Goal: Navigation & Orientation: Find specific page/section

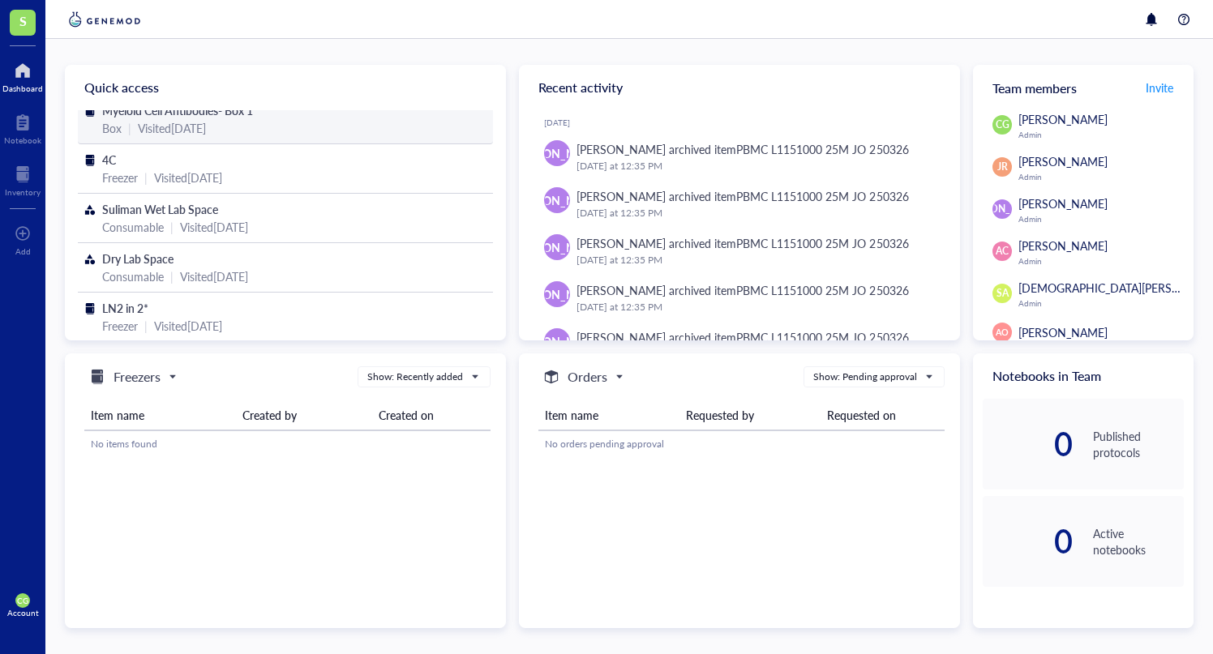
scroll to position [68, 0]
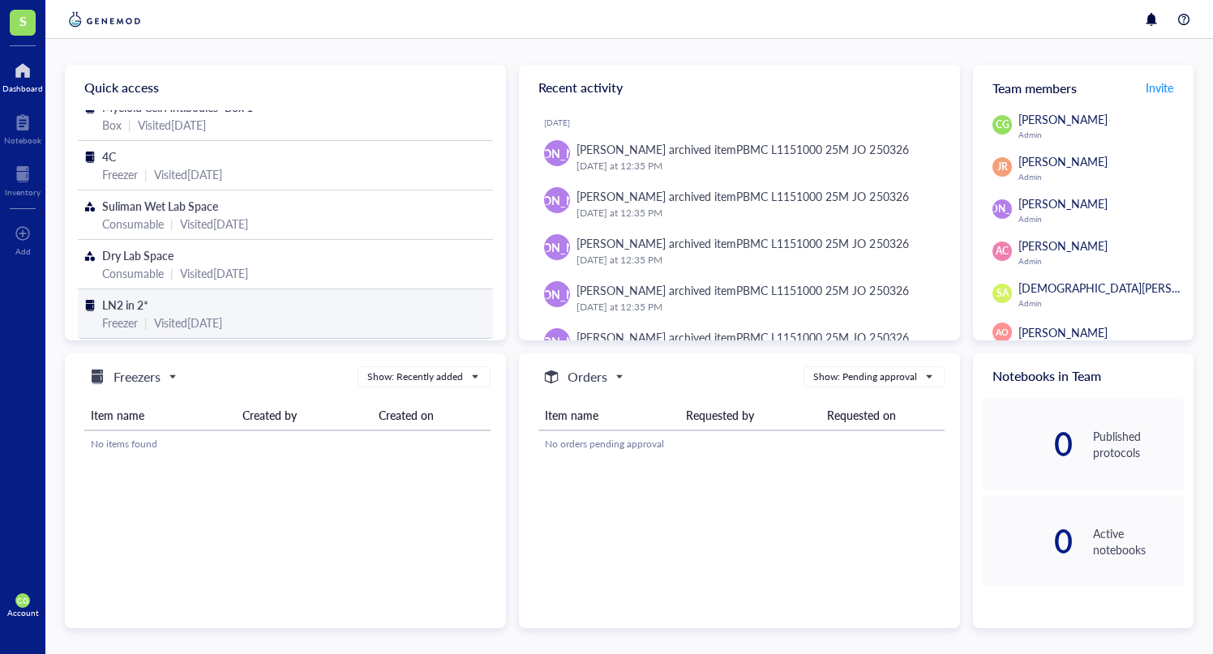
click at [270, 301] on div "LN2 in 2*" at bounding box center [285, 305] width 367 height 18
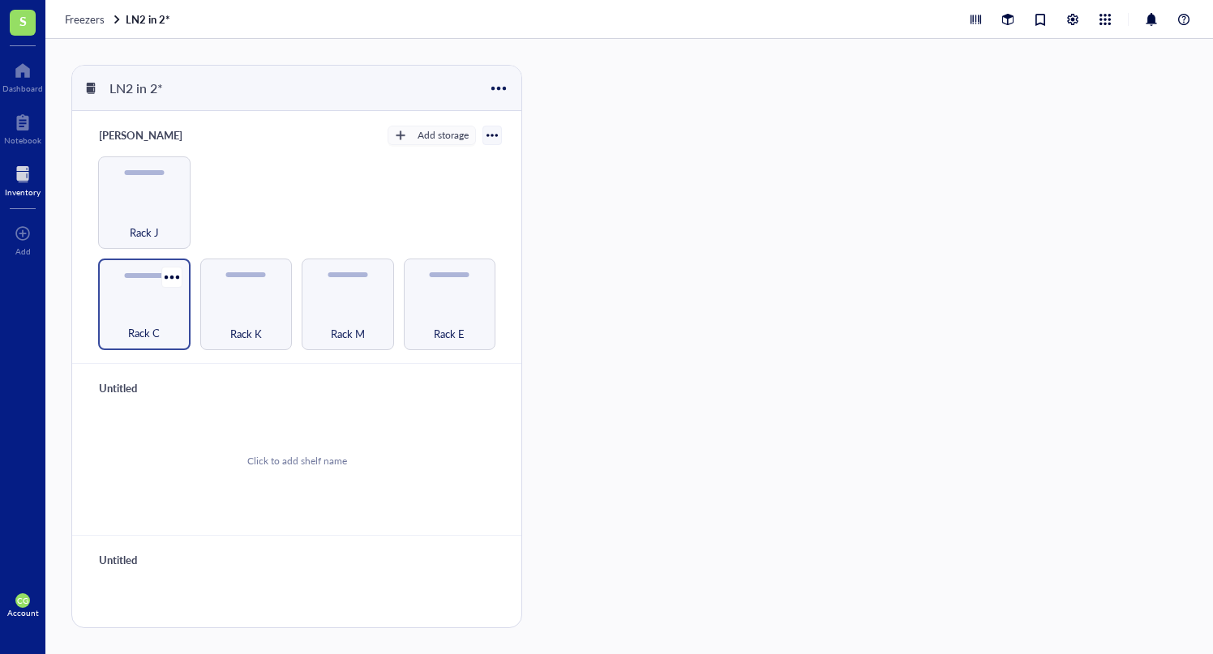
click at [146, 294] on div "Rack C" at bounding box center [144, 305] width 92 height 92
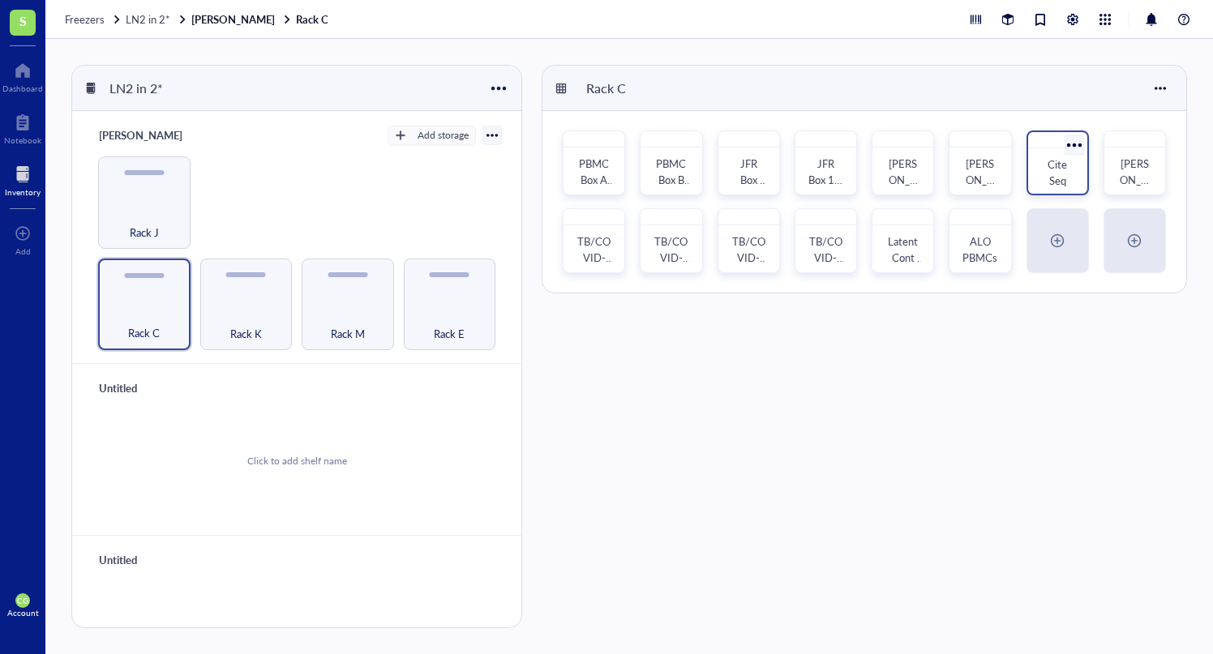
click at [1074, 176] on div "Cite Seq" at bounding box center [1057, 173] width 33 height 32
click at [237, 297] on div "Rack K" at bounding box center [246, 305] width 92 height 92
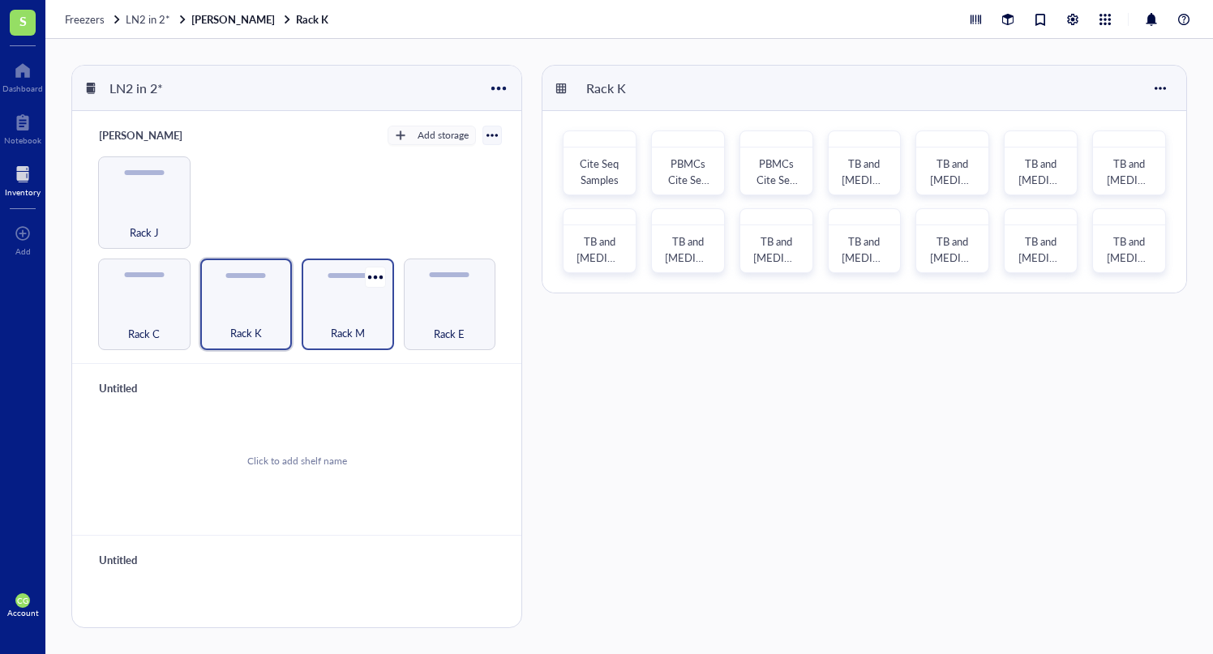
click at [343, 324] on span "Rack M" at bounding box center [348, 333] width 34 height 18
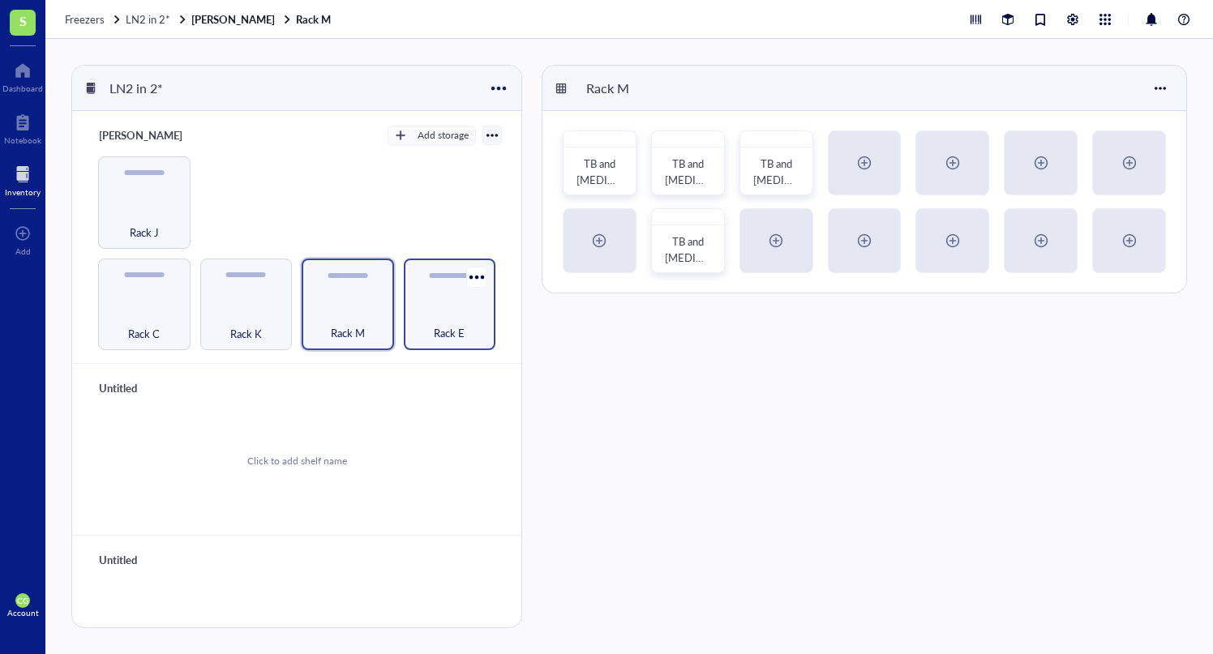
click at [423, 329] on div "Rack E" at bounding box center [450, 325] width 76 height 36
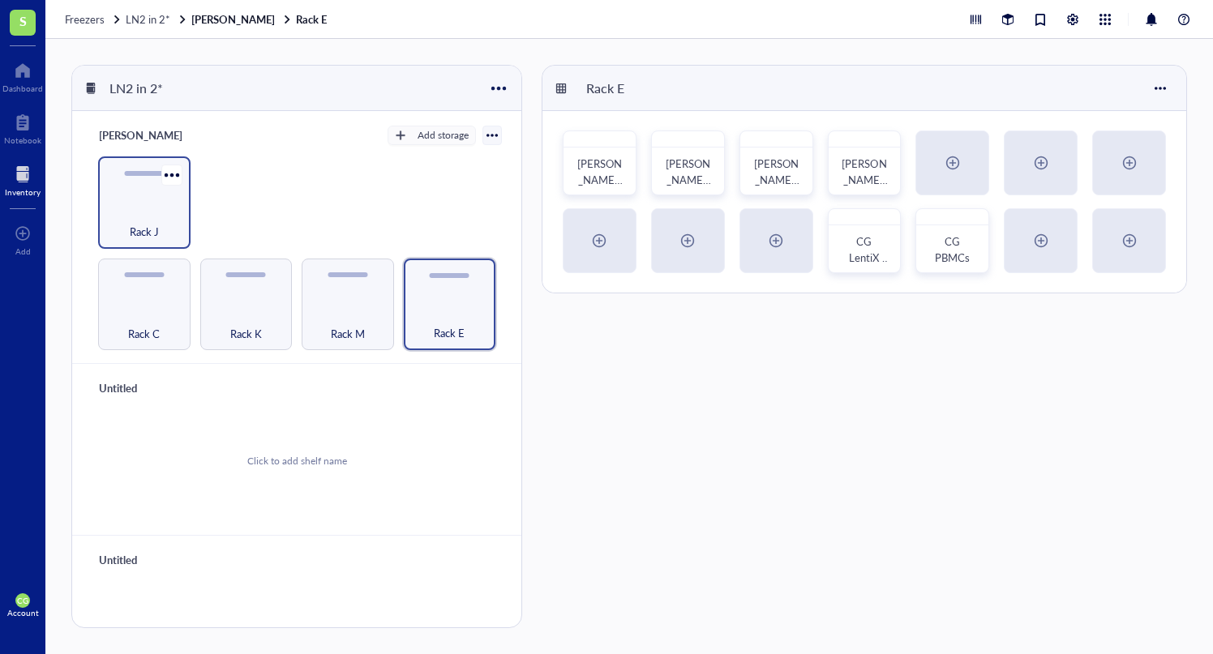
click at [147, 186] on div "Rack J" at bounding box center [144, 203] width 92 height 92
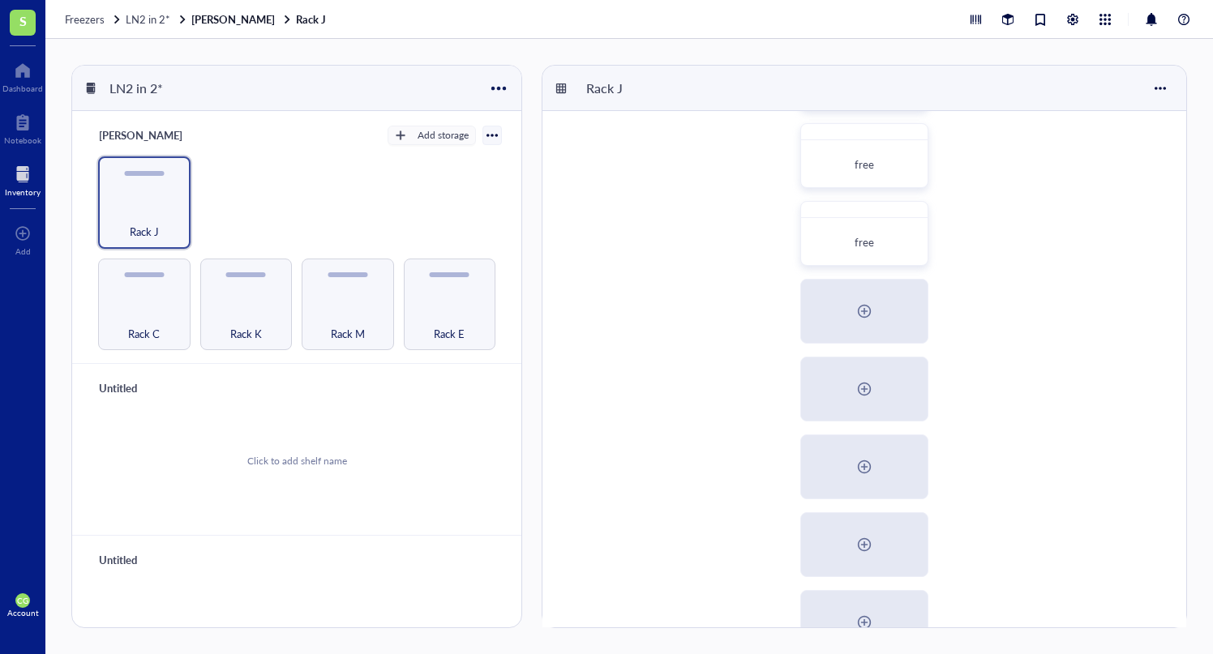
scroll to position [521, 0]
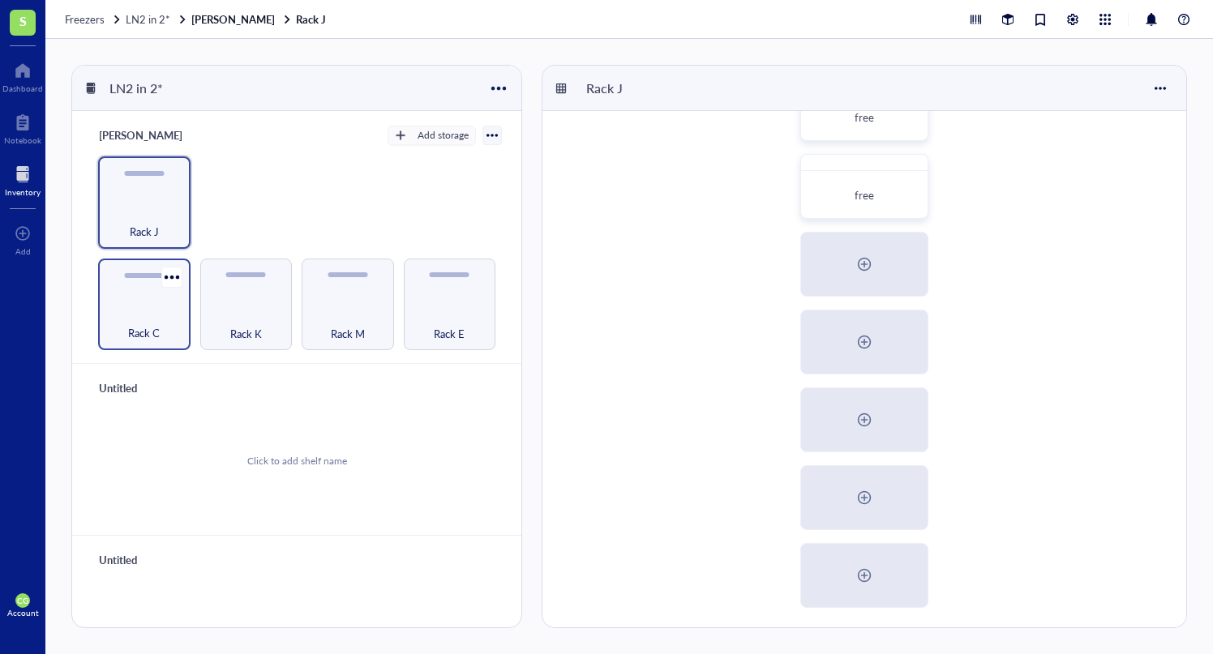
click at [156, 297] on div "Rack C" at bounding box center [144, 305] width 92 height 92
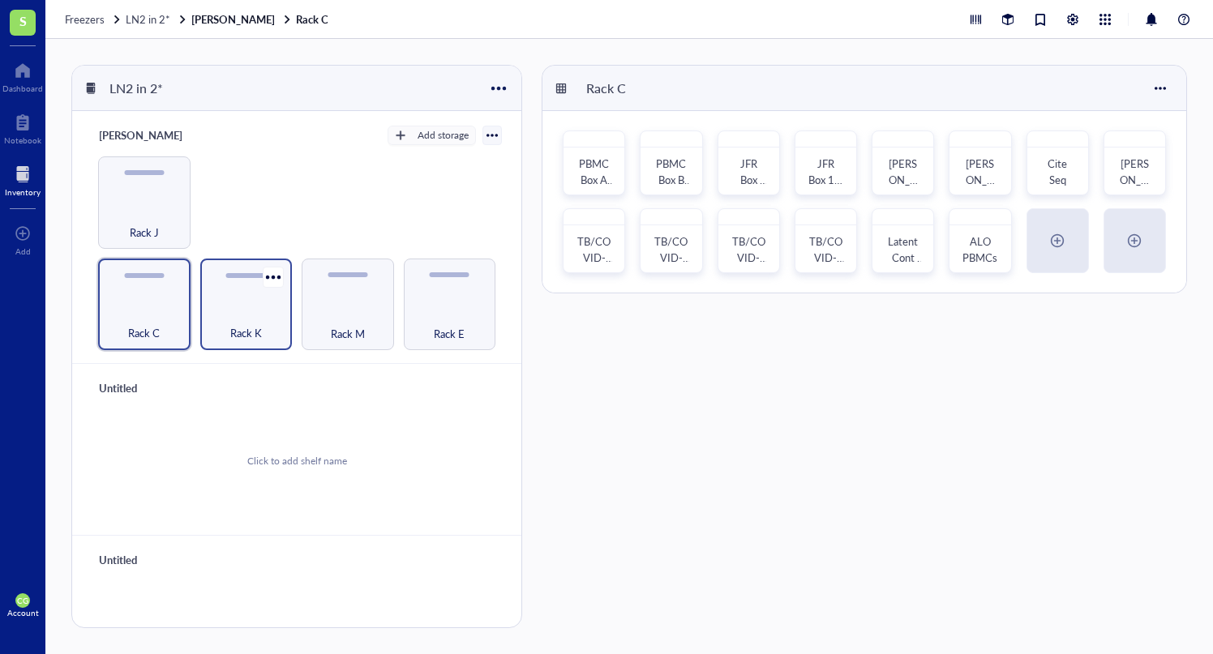
click at [269, 320] on div "Rack K" at bounding box center [246, 325] width 76 height 36
